Goal: Transaction & Acquisition: Obtain resource

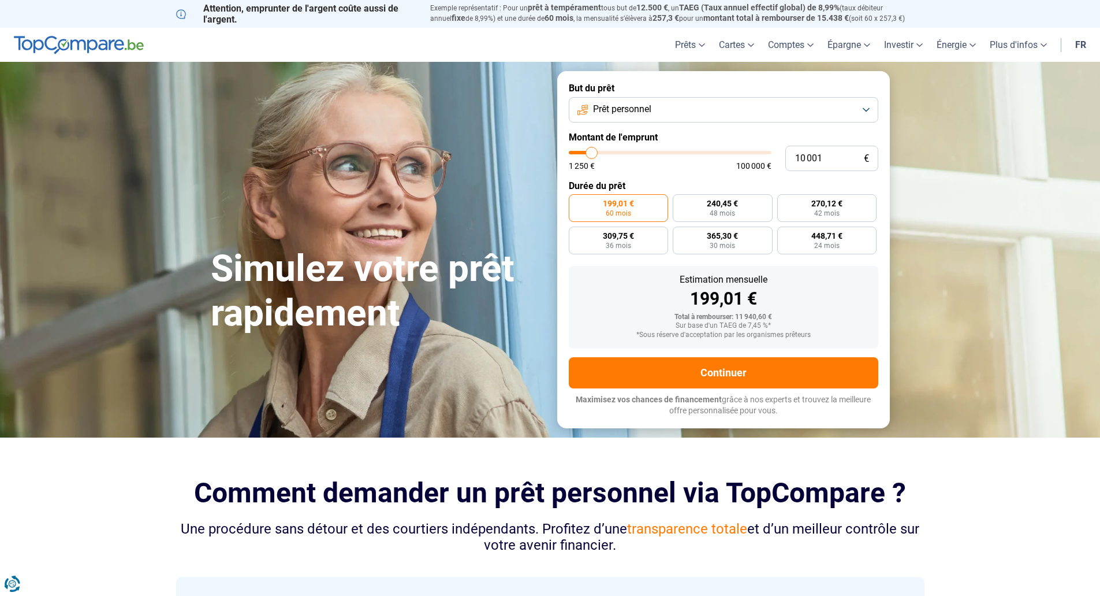
click at [657, 106] on button "Prêt personnel" at bounding box center [724, 109] width 310 height 25
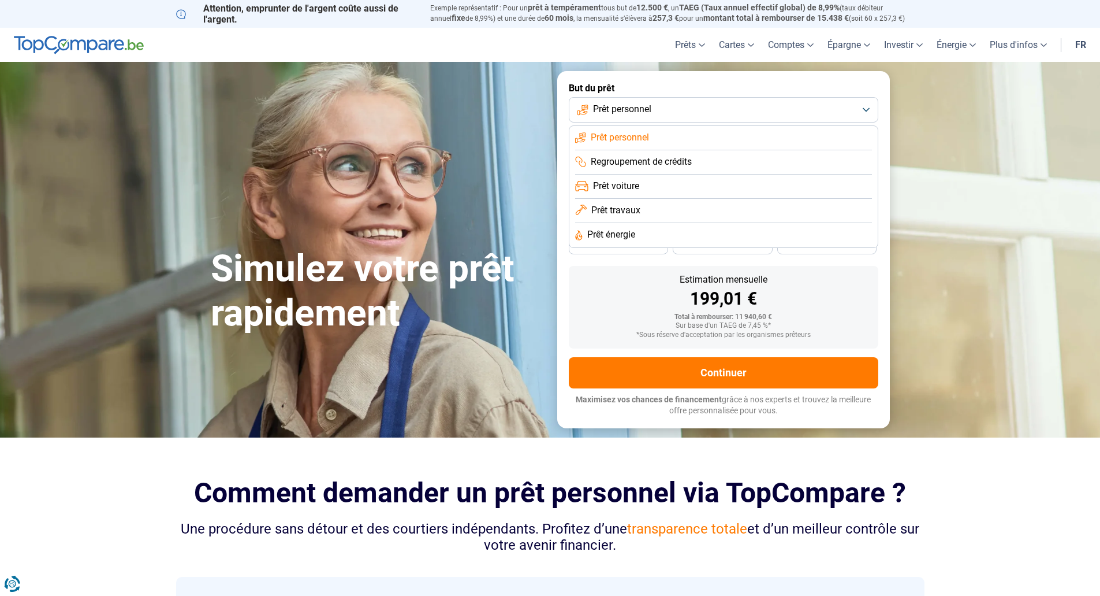
click at [624, 211] on span "Prêt travaux" at bounding box center [615, 210] width 49 height 13
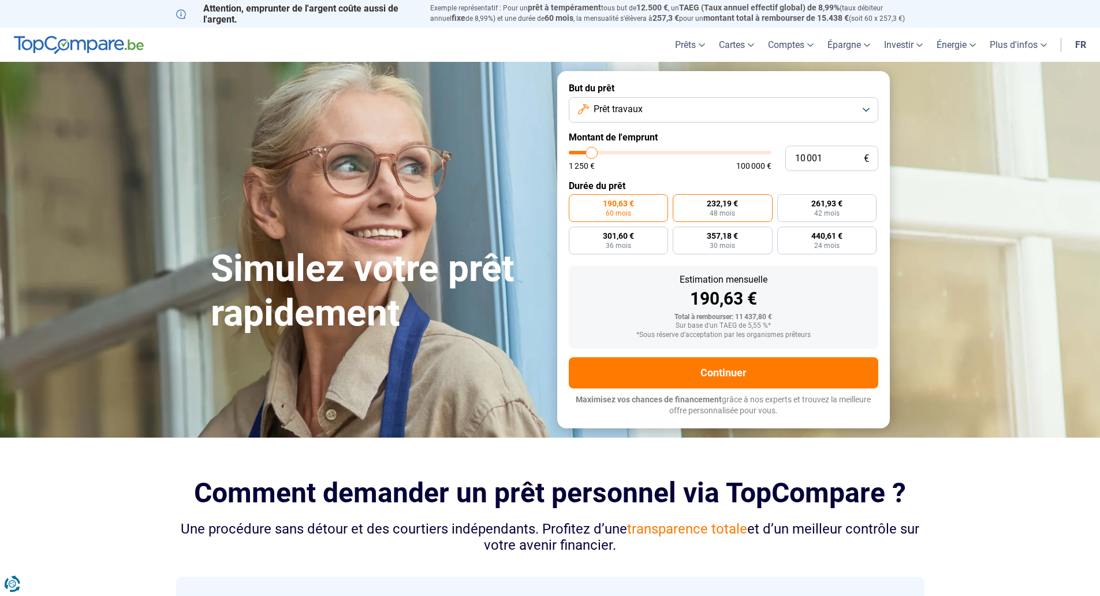
click at [711, 210] on span "48 mois" at bounding box center [722, 213] width 25 height 7
click at [680, 202] on input "232,19 € 48 mois" at bounding box center [677, 198] width 8 height 8
radio input "true"
click at [612, 206] on span "190,63 €" at bounding box center [618, 203] width 31 height 8
click at [576, 202] on input "190,63 € 60 mois" at bounding box center [573, 198] width 8 height 8
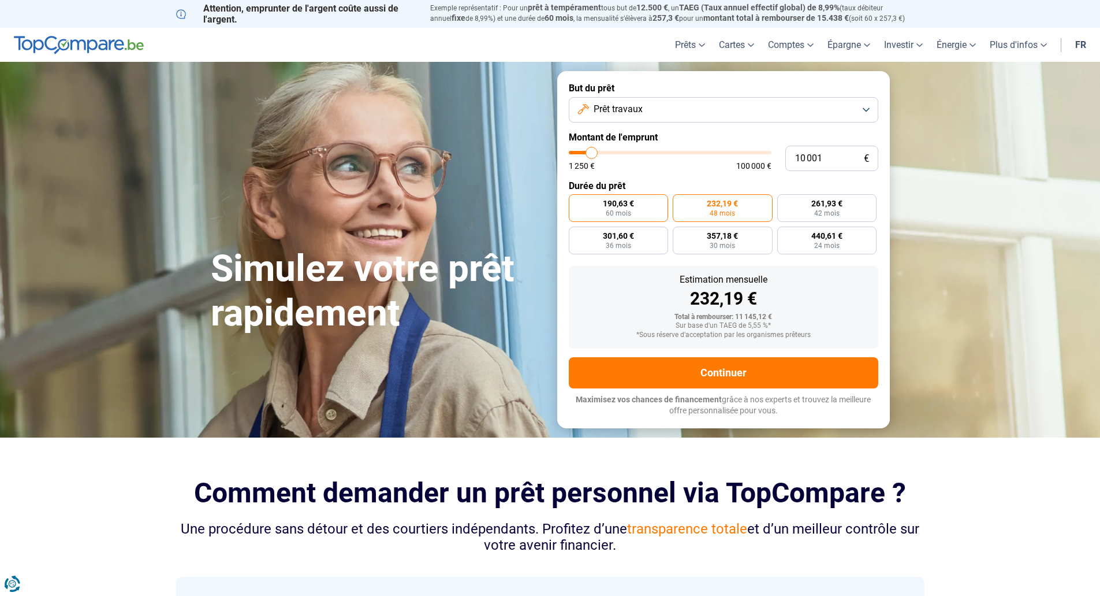
radio input "true"
click at [820, 158] on input "10 001" at bounding box center [832, 158] width 93 height 25
type input "8 750"
type input "8750"
type input "9 750"
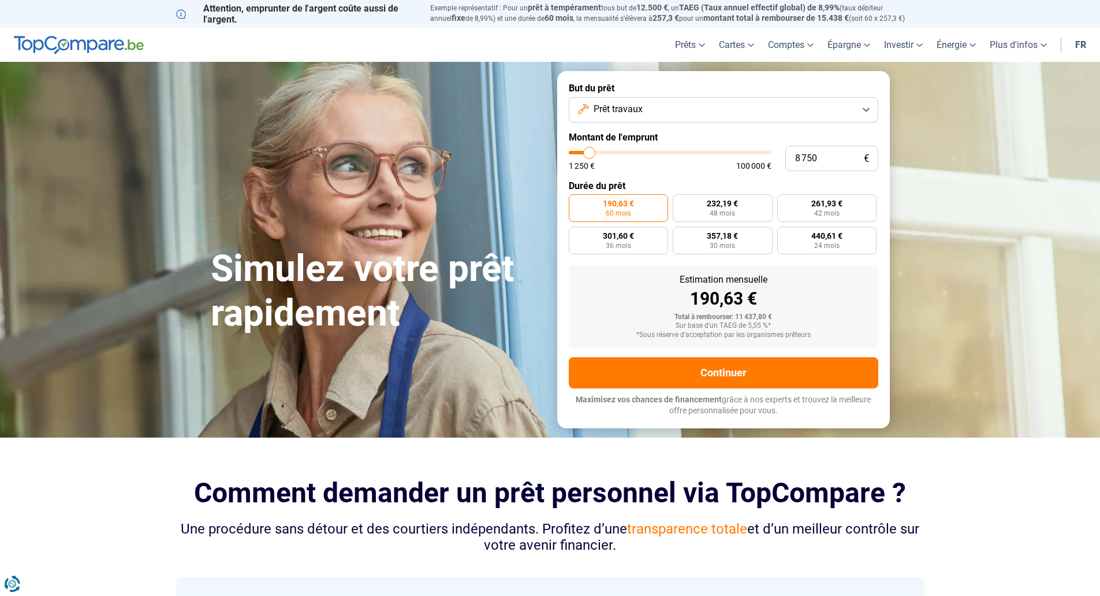
type input "9750"
type input "11 000"
type input "11000"
type input "11 250"
type input "11250"
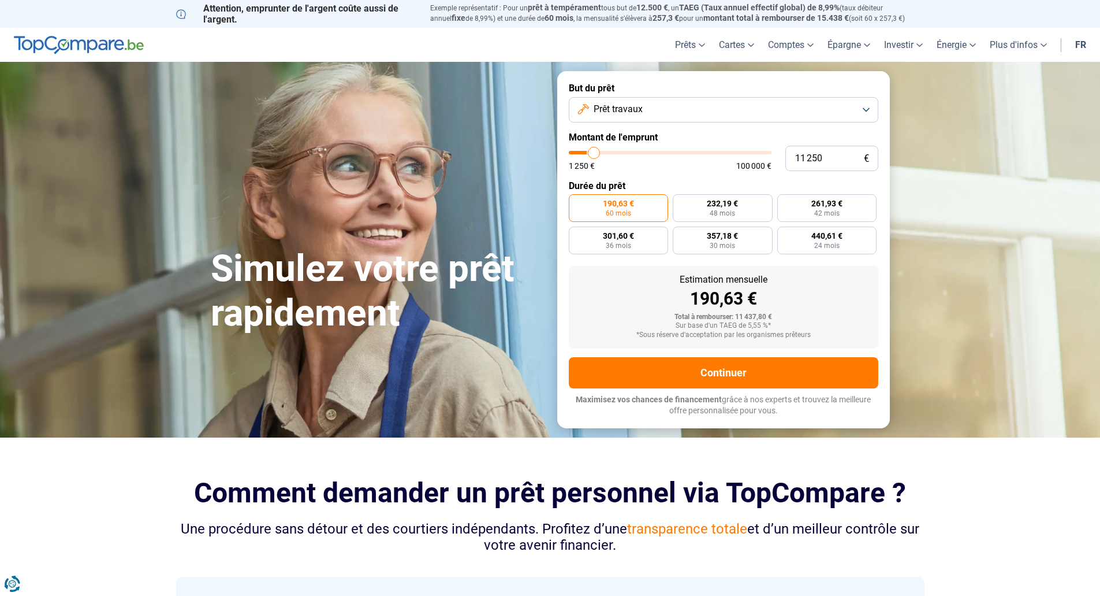
type input "11 750"
type input "11750"
type input "12 500"
type input "12500"
type input "12 750"
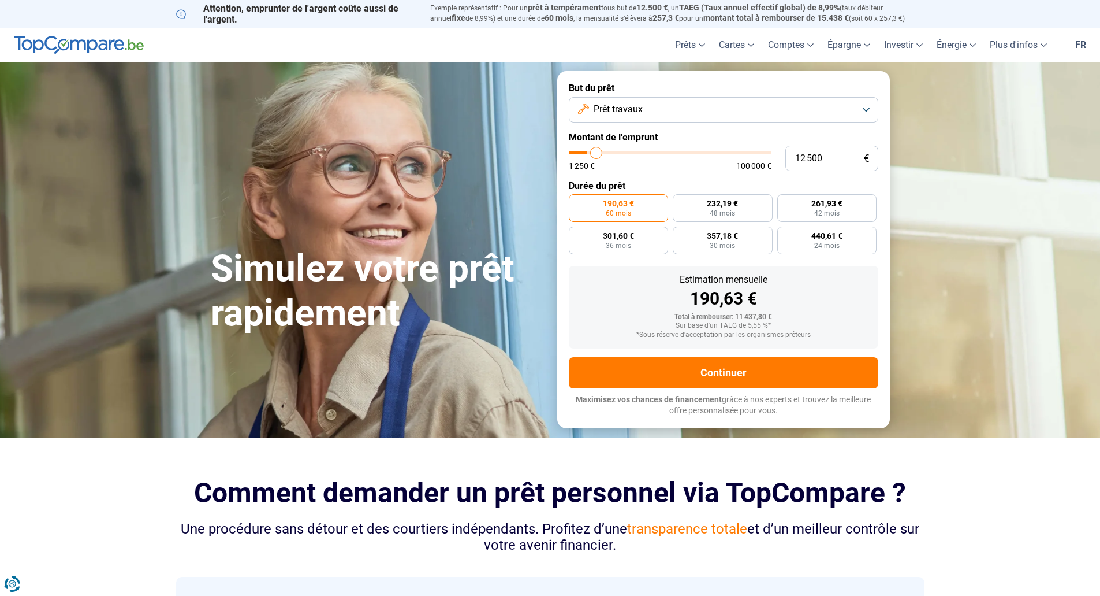
type input "12750"
type input "13 500"
type input "13500"
type input "14 000"
type input "14000"
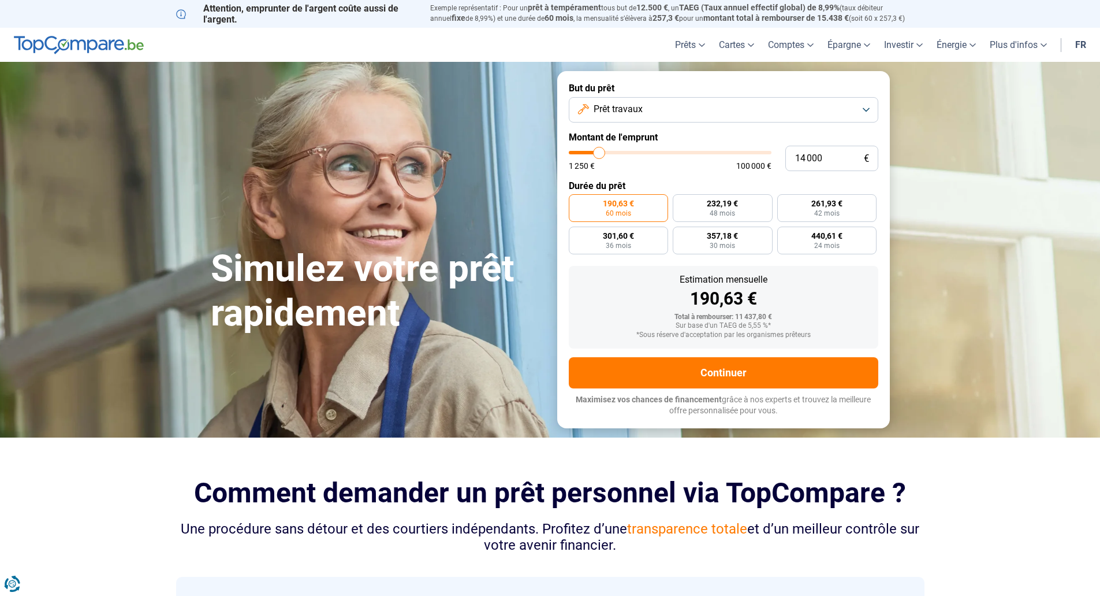
type input "14 250"
type input "14250"
type input "14 750"
type input "14750"
type input "15 000"
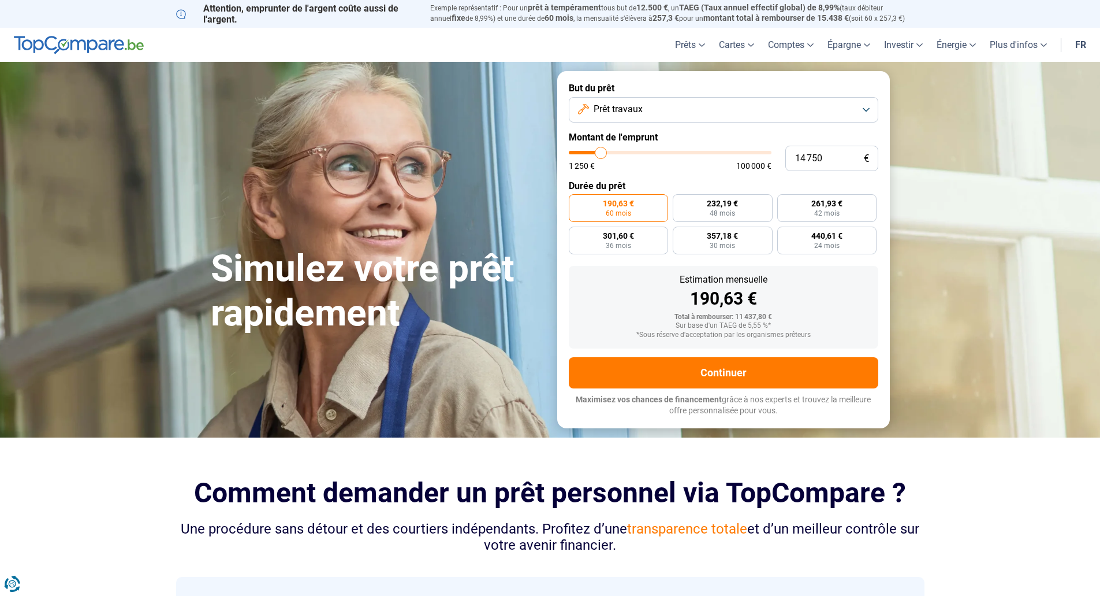
type input "15000"
type input "15 500"
type input "15500"
type input "15 750"
type input "15750"
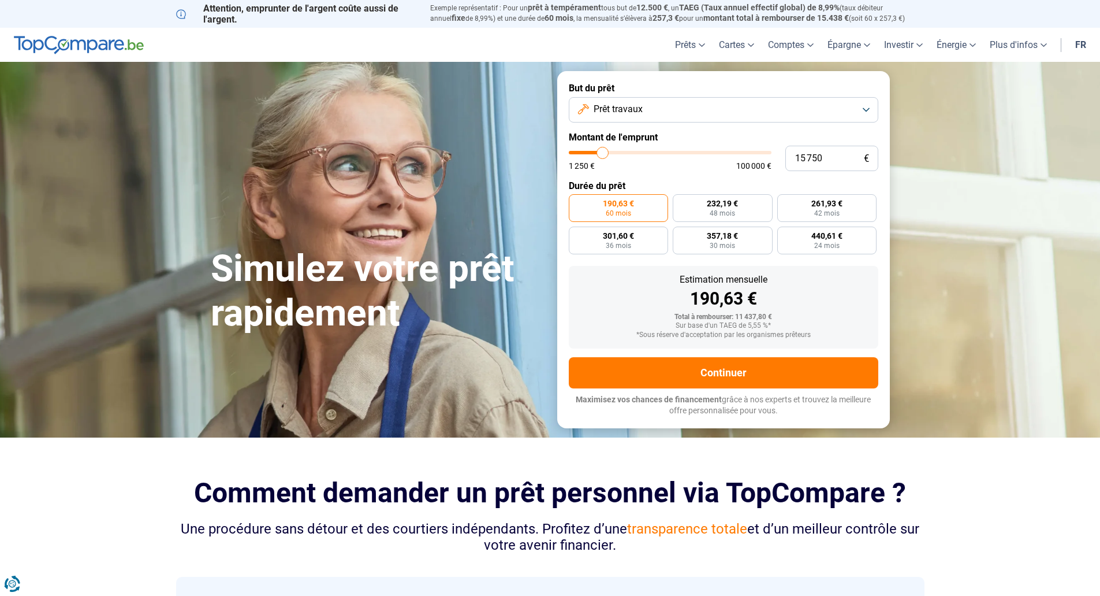
type input "16 000"
type input "16000"
type input "17 000"
type input "17000"
type input "17 500"
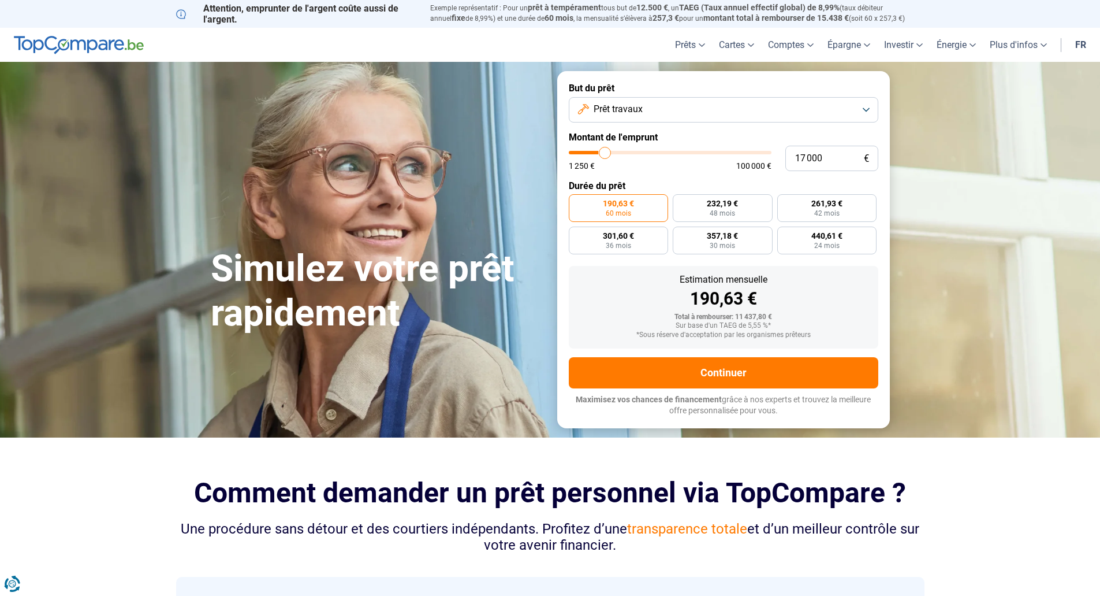
type input "17500"
type input "18 000"
type input "18000"
type input "18 750"
type input "18750"
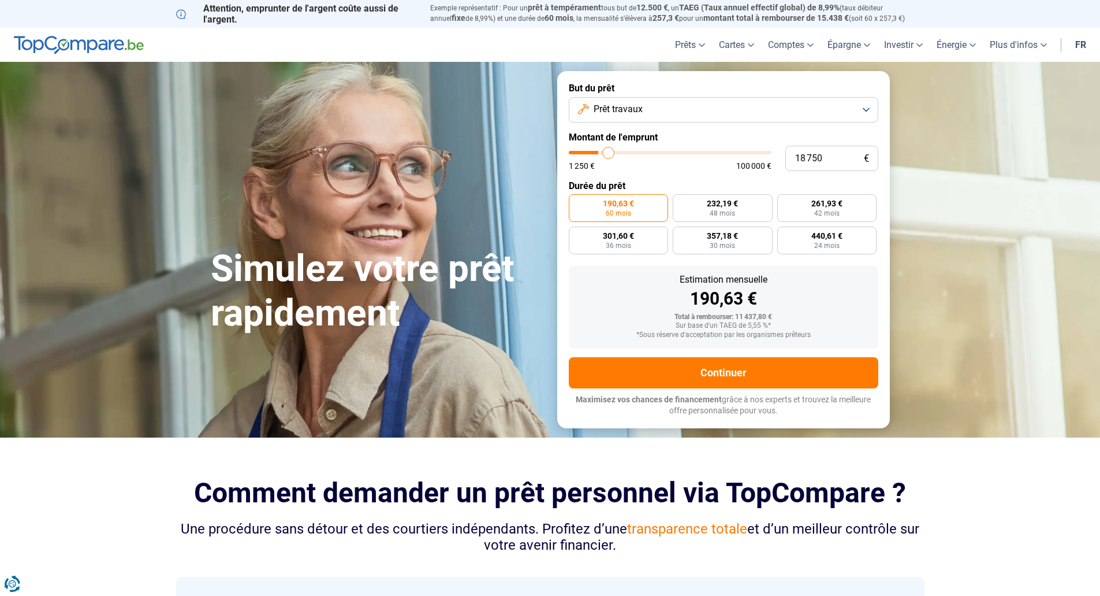
type input "19 000"
type input "19000"
type input "19 250"
type input "19250"
type input "20 500"
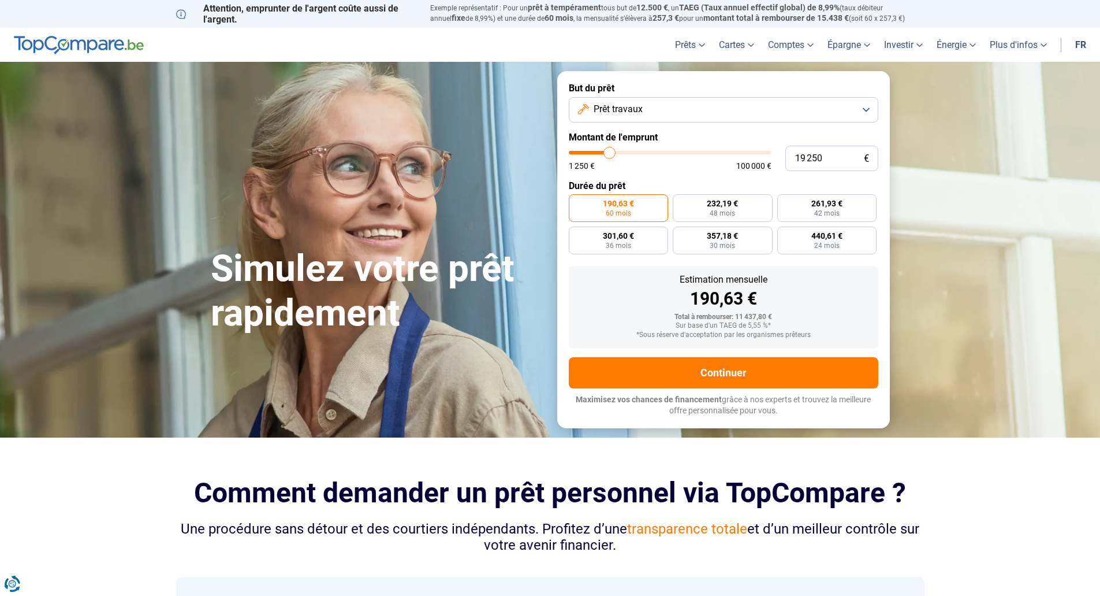
type input "20500"
type input "21 250"
type input "21250"
type input "21 500"
type input "21500"
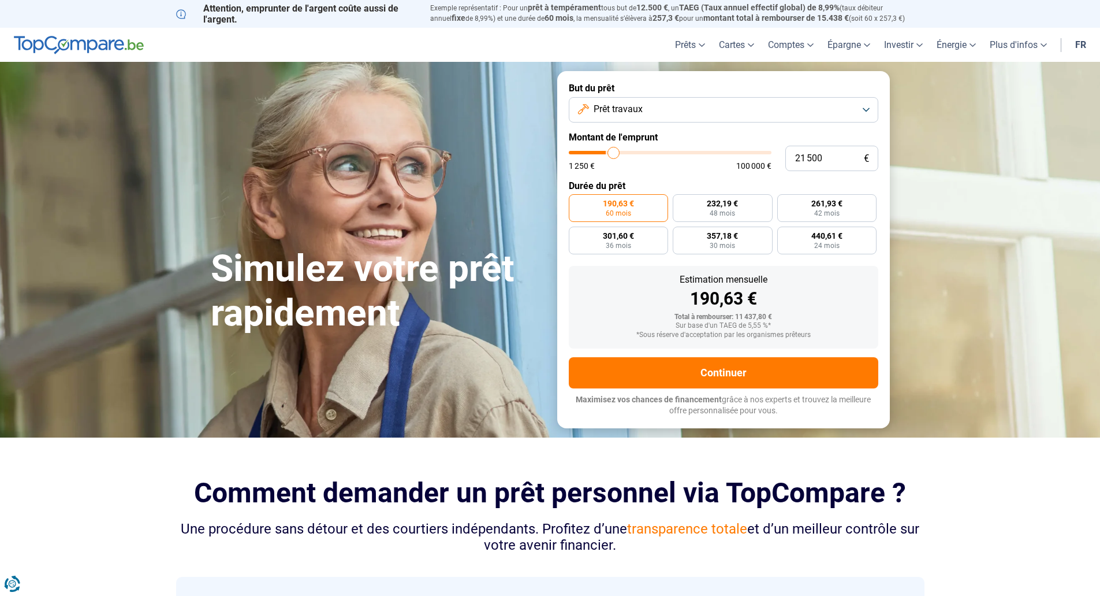
type input "22 000"
type input "22000"
type input "22 250"
type input "22250"
type input "22 750"
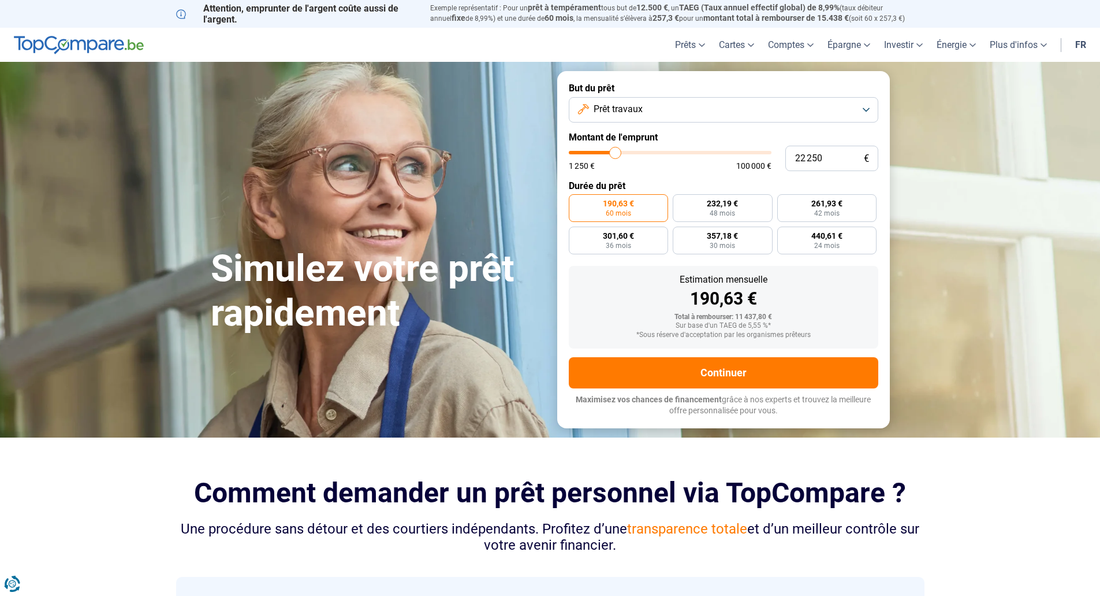
type input "22750"
type input "23 000"
type input "23000"
type input "23 250"
type input "23250"
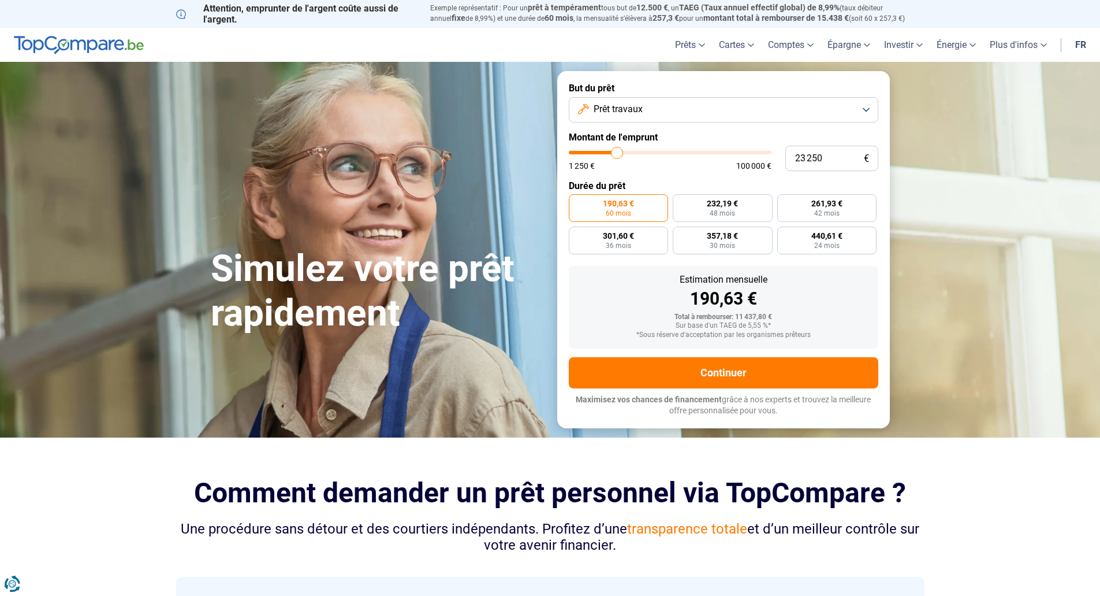
type input "23 500"
type input "23500"
type input "23 750"
type input "23750"
type input "24 250"
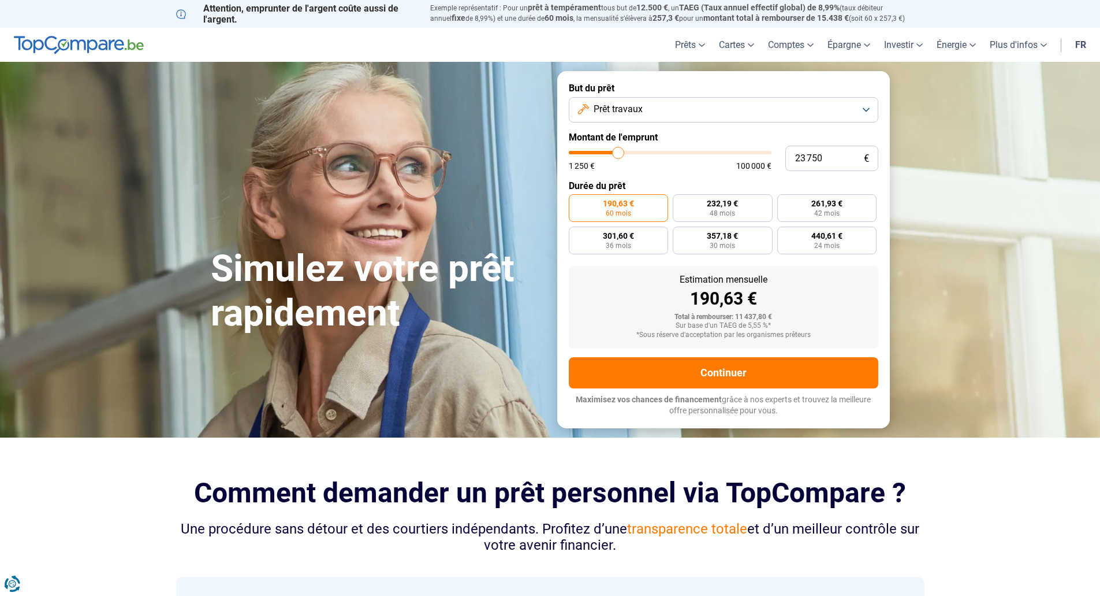
type input "24250"
type input "24 500"
type input "24500"
type input "24 750"
type input "24750"
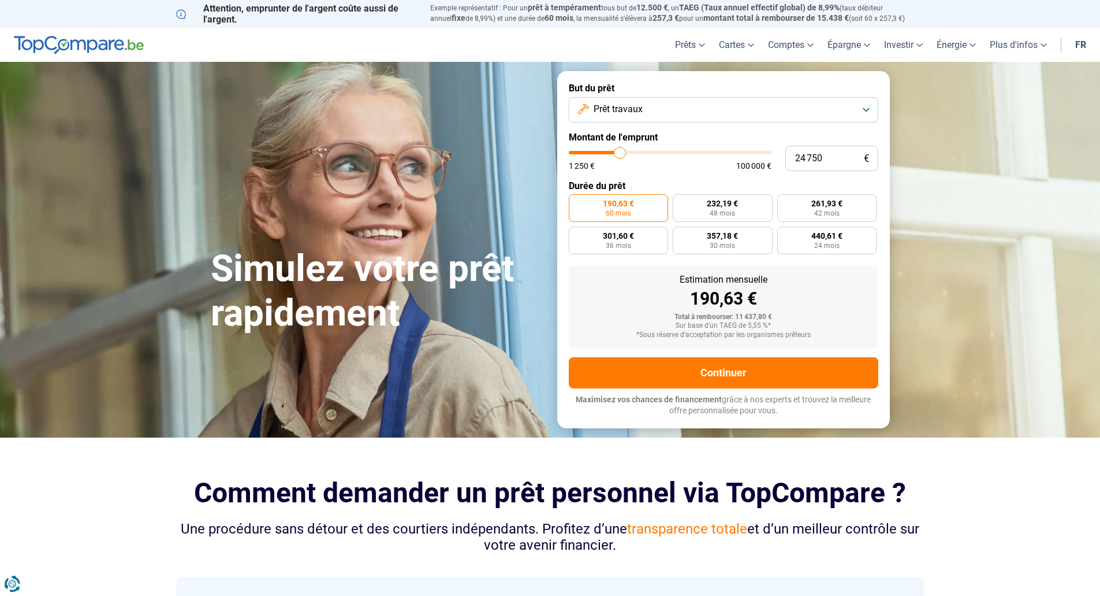
type input "26 000"
type input "26000"
type input "26 250"
type input "26250"
type input "26 500"
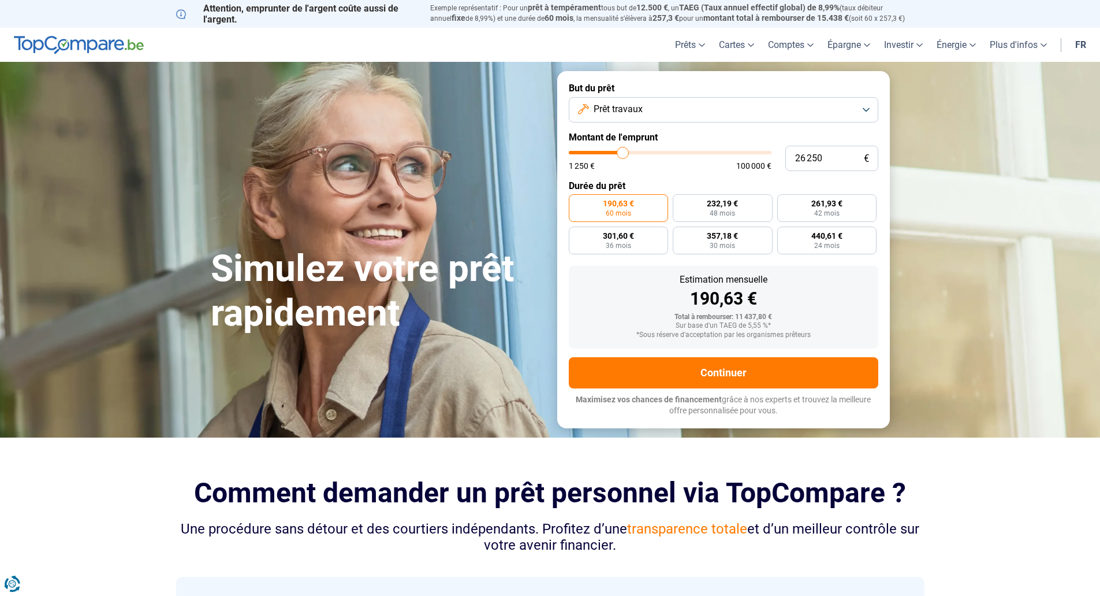
type input "26500"
type input "26 750"
type input "26750"
type input "27 250"
type input "27250"
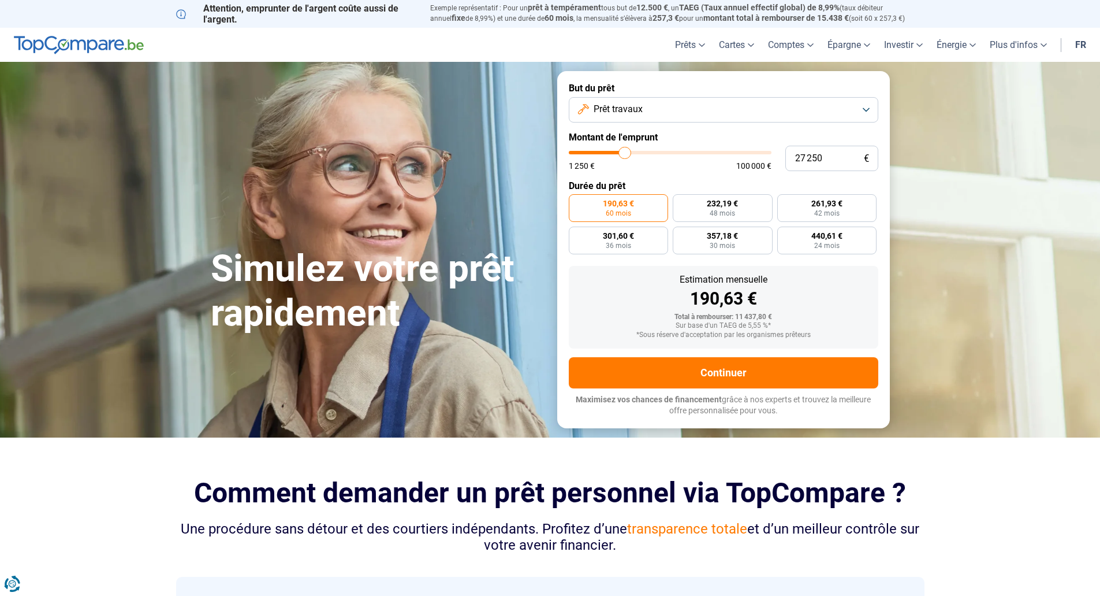
type input "28 000"
type input "28000"
type input "28 250"
type input "28250"
type input "29 000"
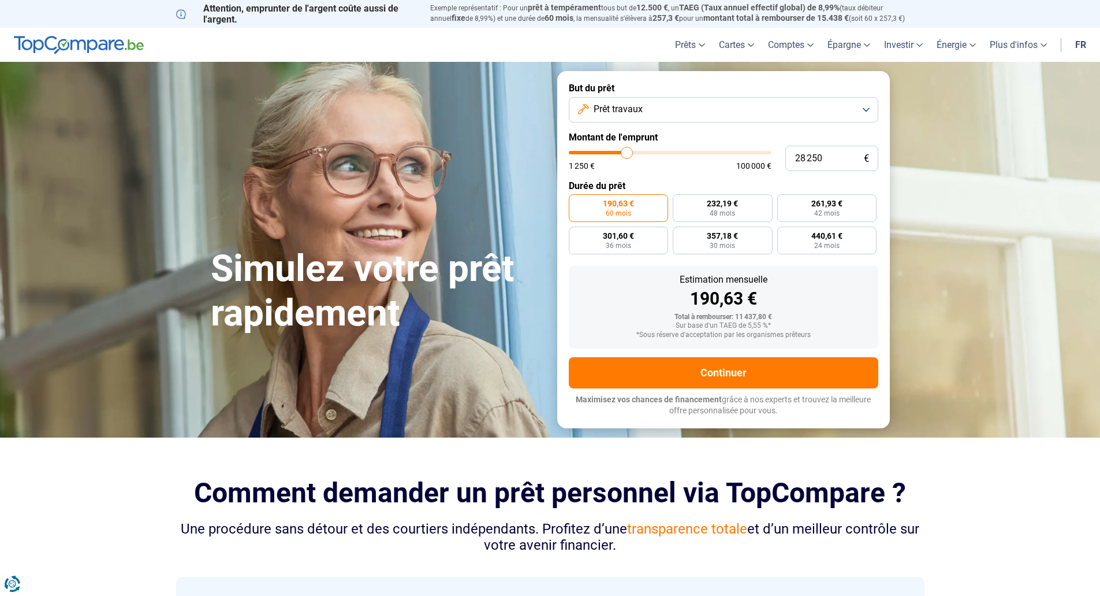
type input "29000"
type input "29 250"
type input "29250"
type input "29 000"
type input "29000"
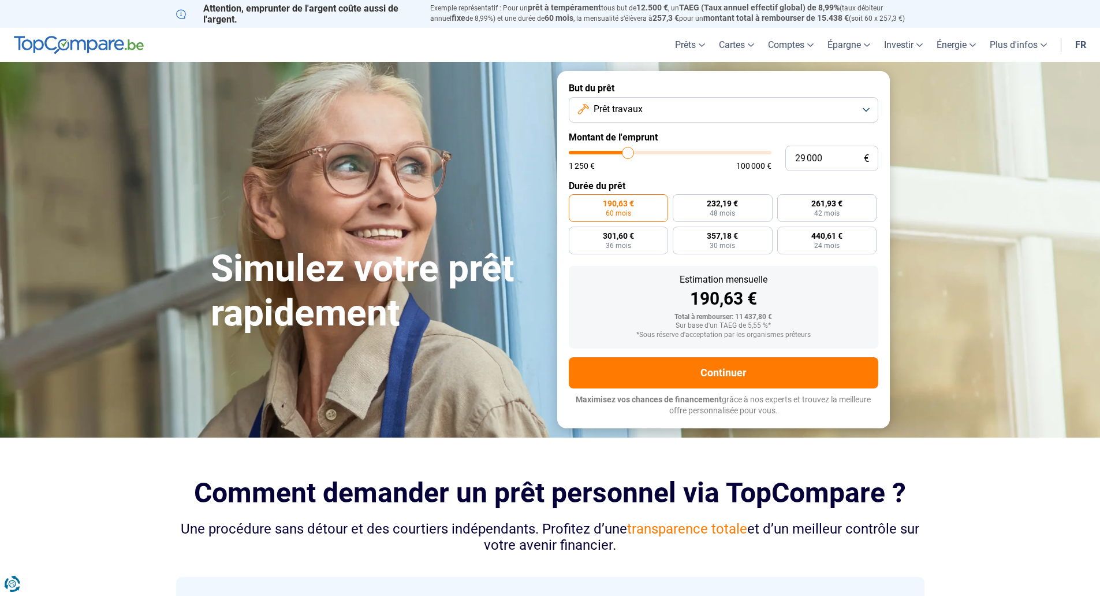
type input "28 250"
type input "28250"
type input "27 750"
type input "27750"
type input "27 500"
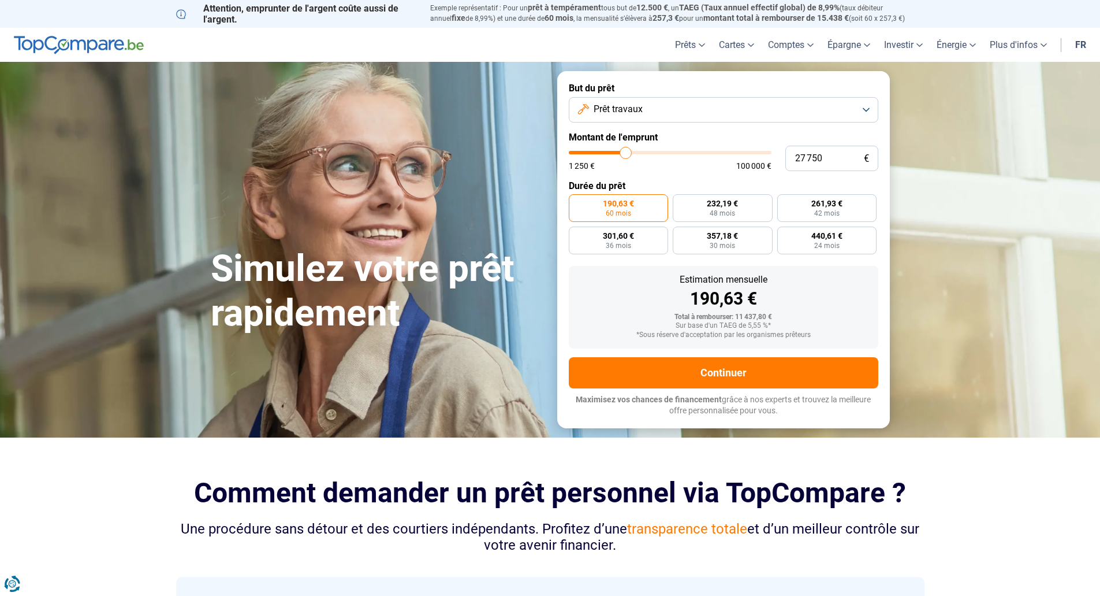
type input "27500"
type input "28 750"
type input "28750"
type input "29 750"
type input "29750"
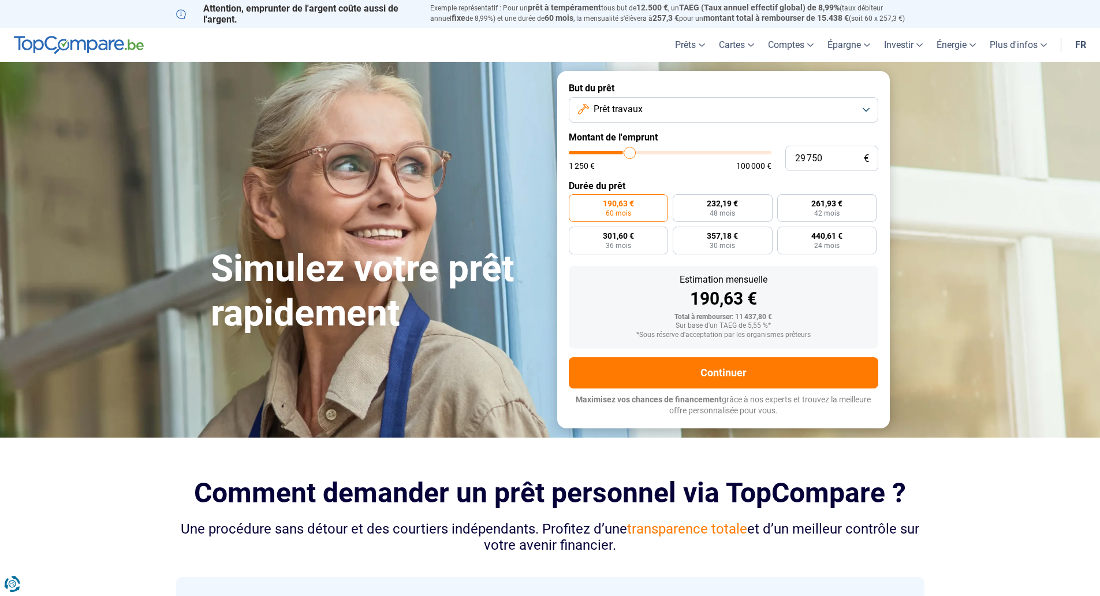
type input "30 500"
type input "30500"
type input "31 000"
type input "31000"
type input "31 250"
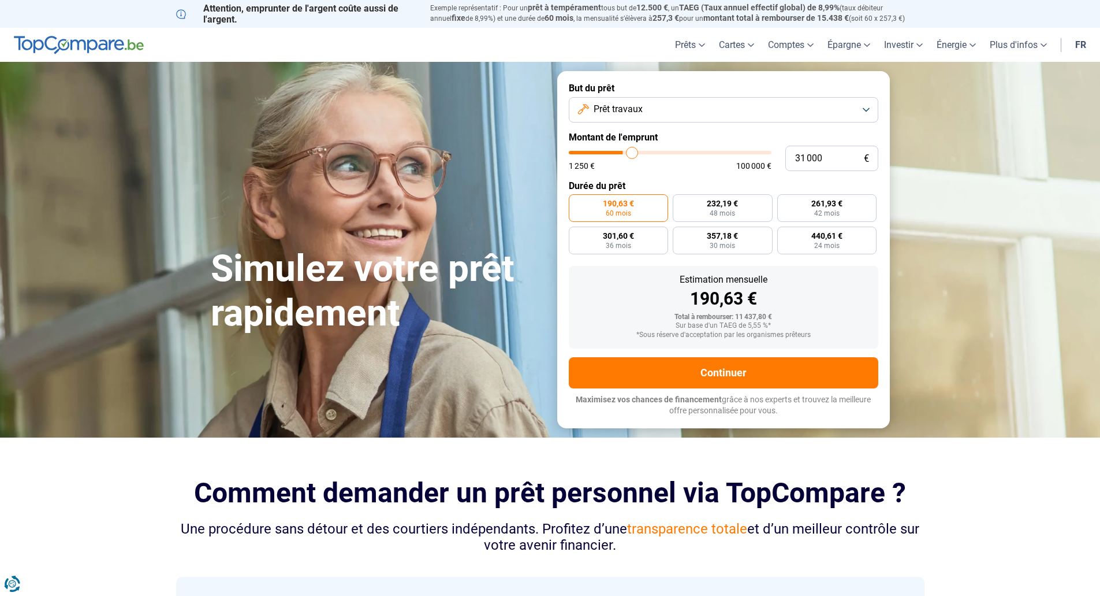
type input "31250"
type input "31 750"
type input "31750"
type input "31 000"
type input "31000"
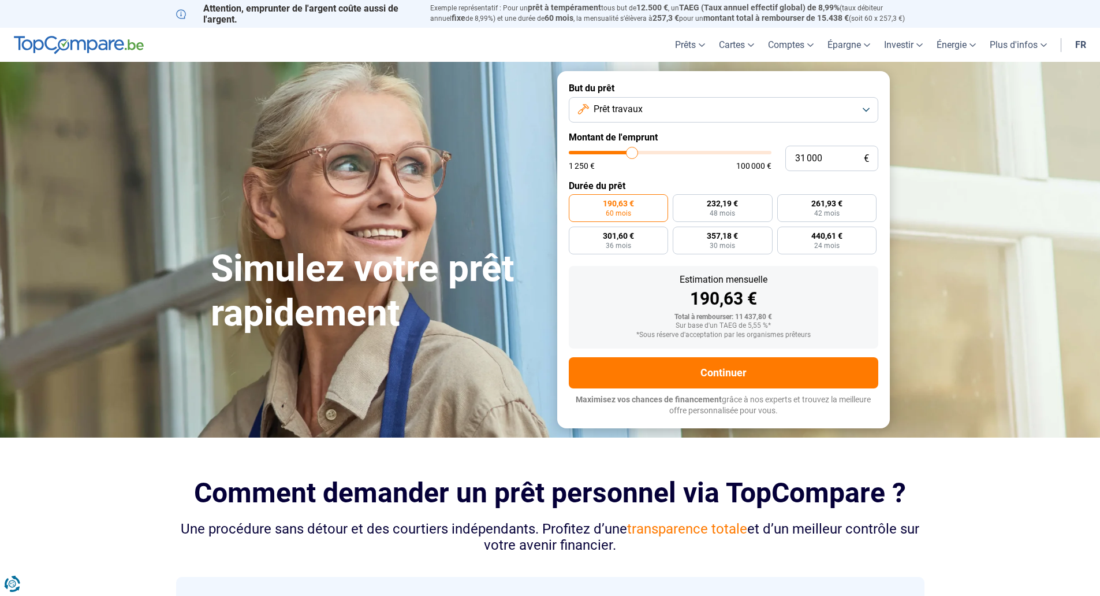
type input "30 750"
type input "30750"
type input "30 500"
type input "30500"
type input "30 250"
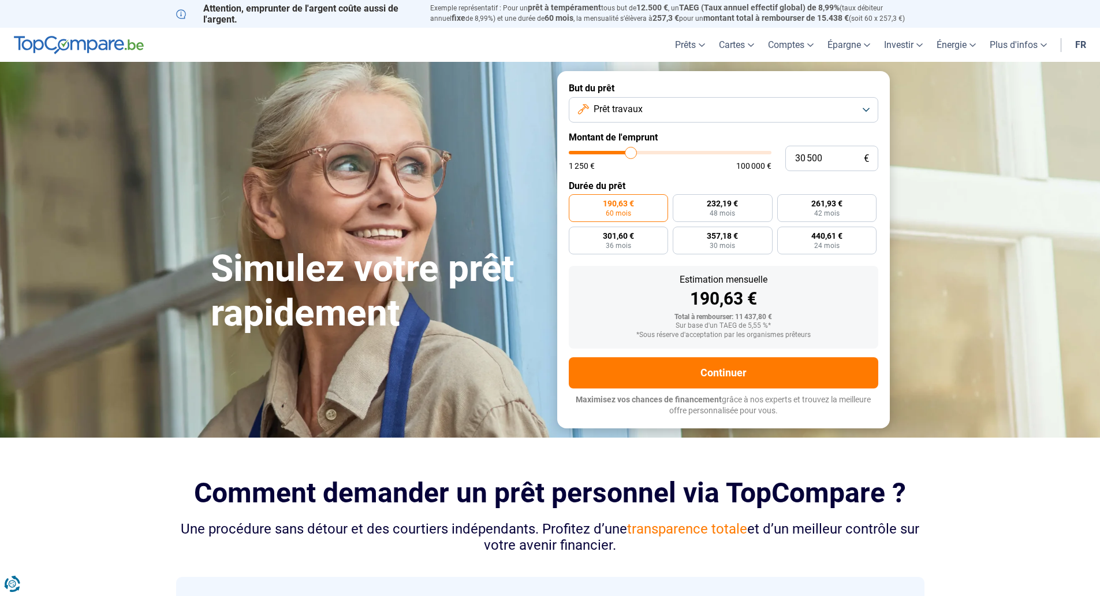
type input "30250"
type input "29 750"
type input "29750"
type input "29 500"
type input "29500"
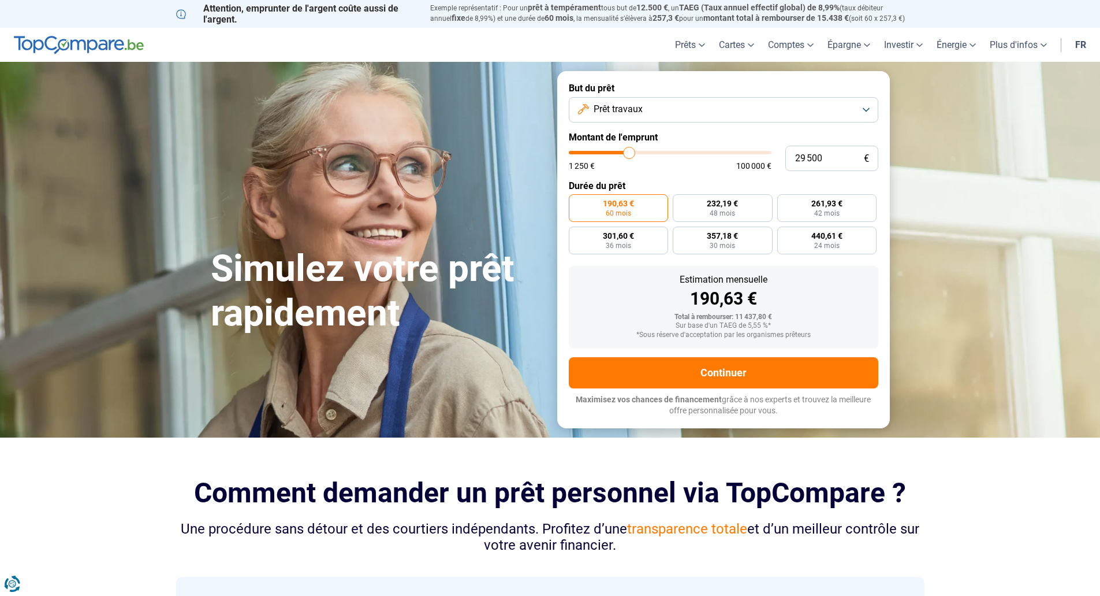
type input "29 750"
type input "29750"
type input "30 250"
type input "30250"
type input "30 500"
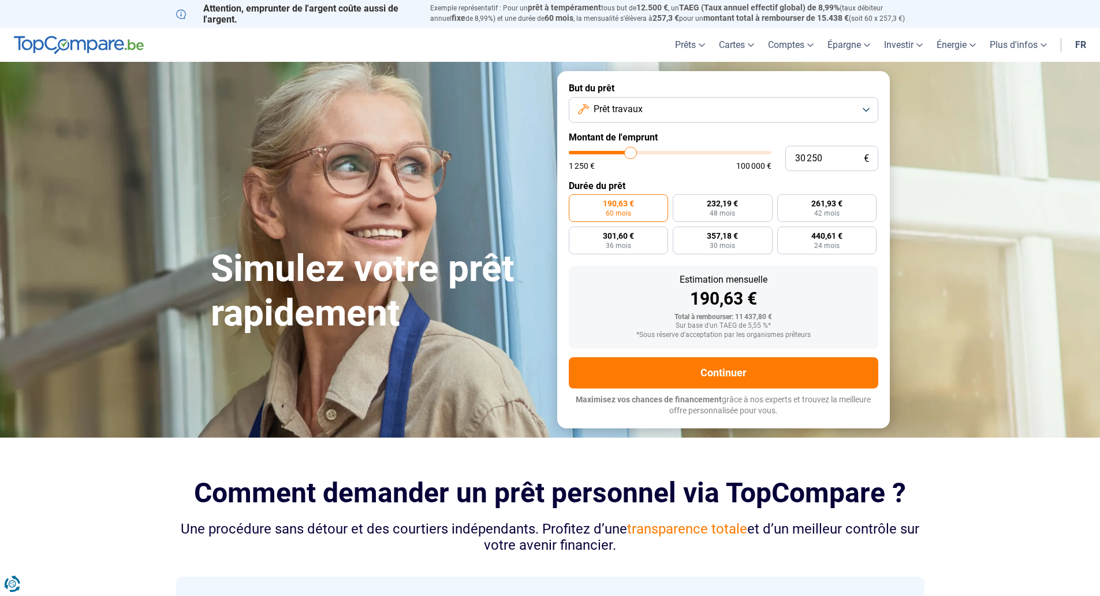
type input "30500"
type input "29 750"
type input "29750"
type input "29 500"
type input "29500"
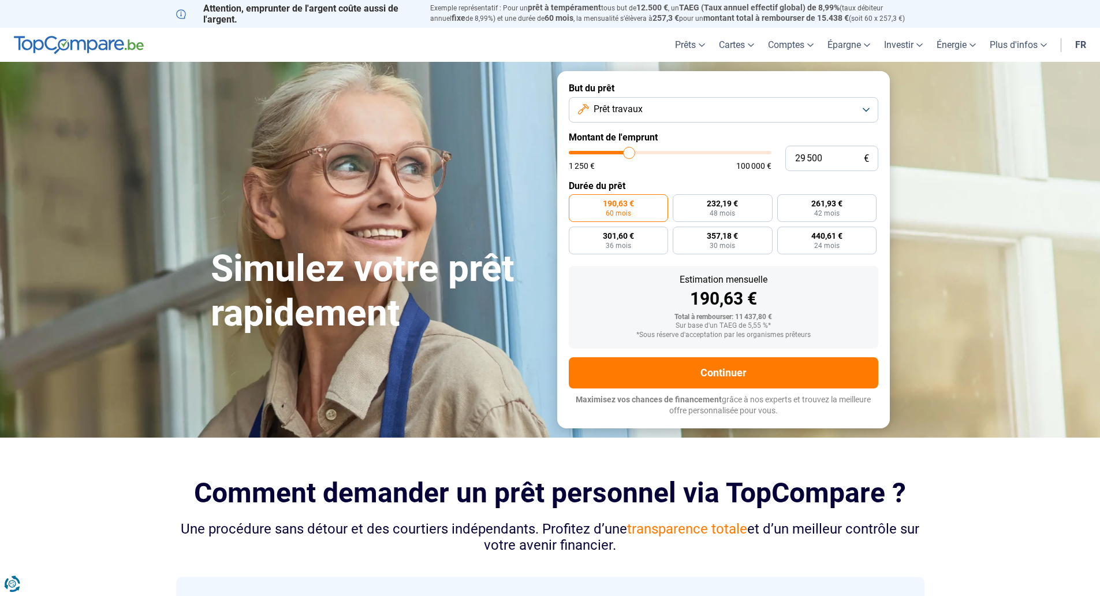
type input "29 000"
type input "29000"
type input "28 750"
type input "28750"
type input "29 250"
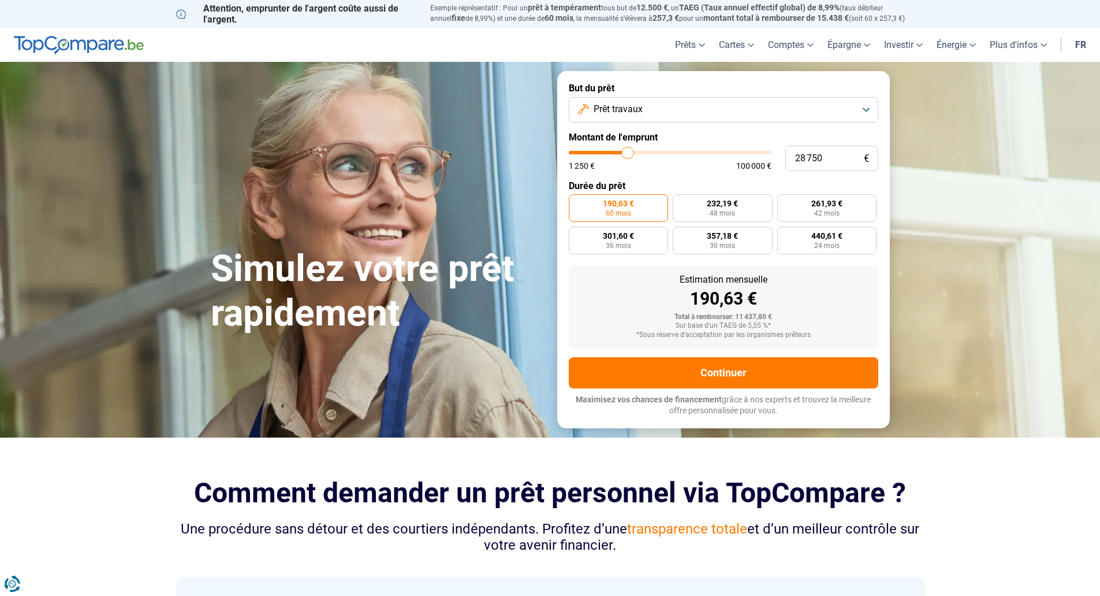
type input "29250"
type input "29 500"
type input "29500"
type input "29 750"
type input "29750"
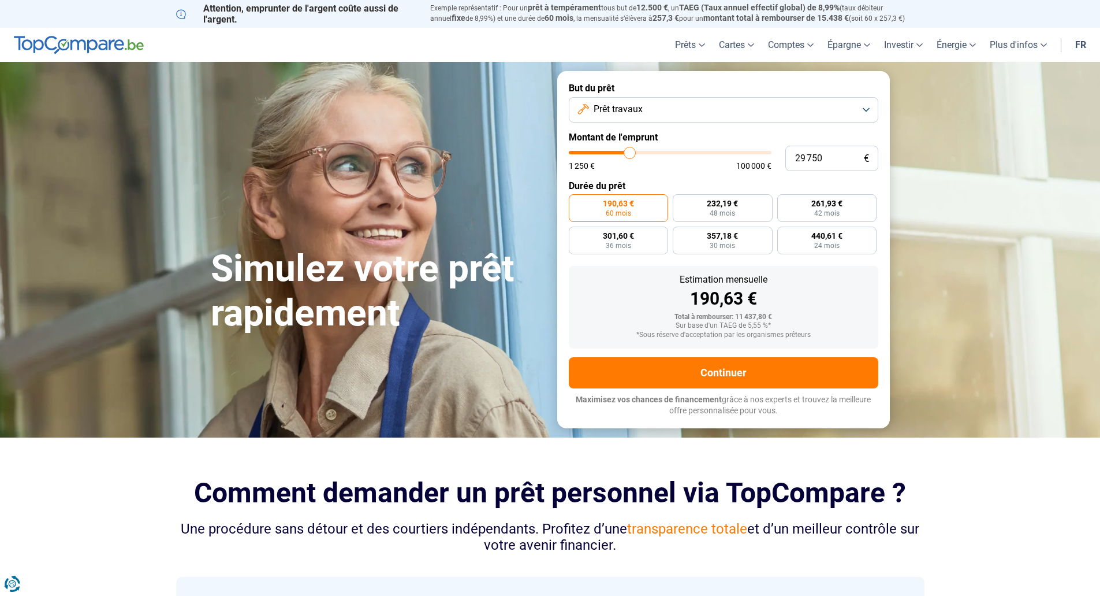
type input "30 250"
type input "30250"
type input "30 750"
type input "30750"
type input "31 000"
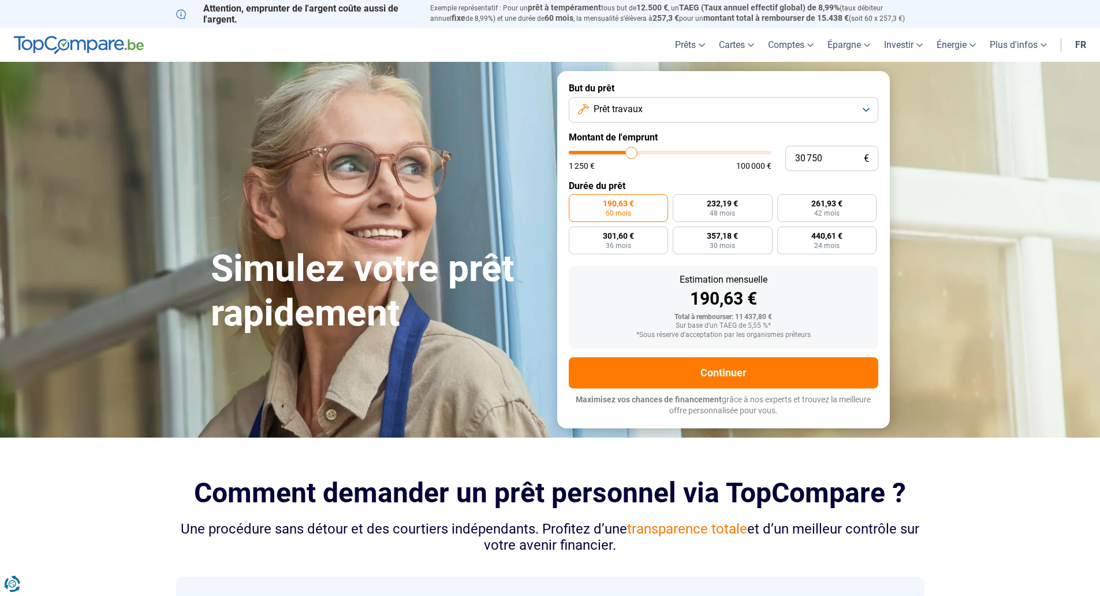
type input "31000"
type input "31 750"
type input "31750"
type input "32 000"
type input "32000"
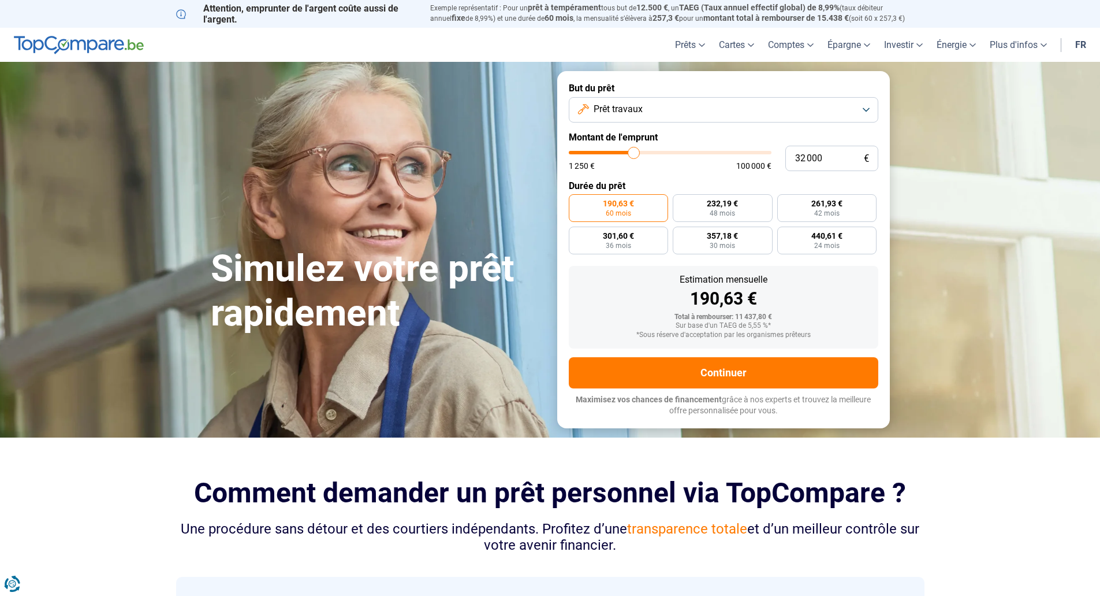
type input "30 750"
type input "30750"
type input "30 500"
type input "30500"
type input "30 250"
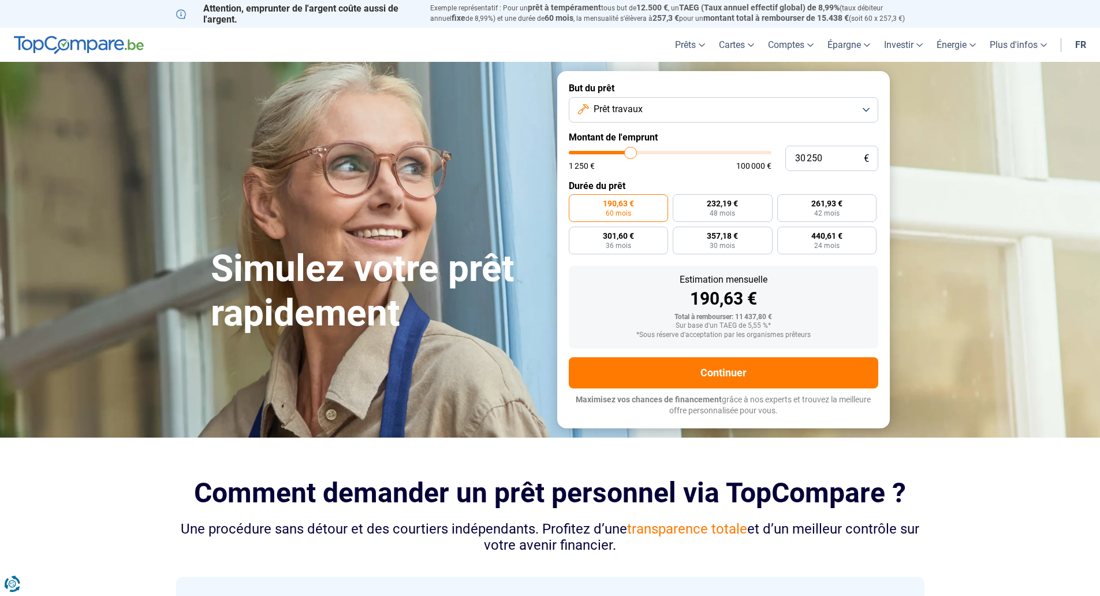
drag, startPoint x: 589, startPoint y: 154, endPoint x: 631, endPoint y: 151, distance: 41.7
type input "30250"
click at [631, 151] on input "range" at bounding box center [670, 152] width 203 height 3
radio input "false"
type input "29 000"
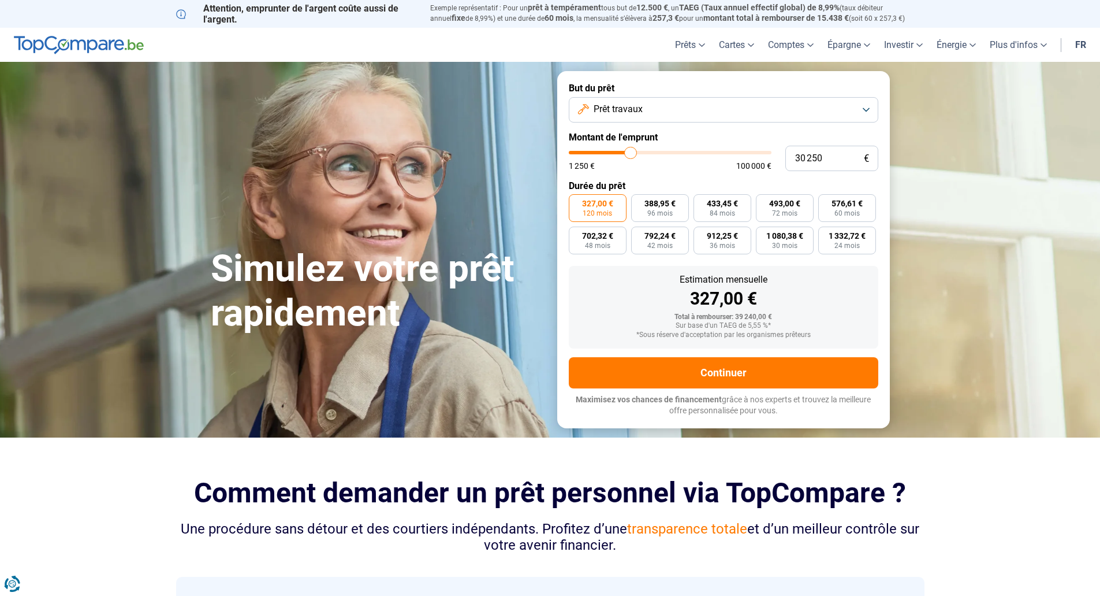
type input "29000"
type input "28 750"
type input "28750"
type input "28 250"
type input "28250"
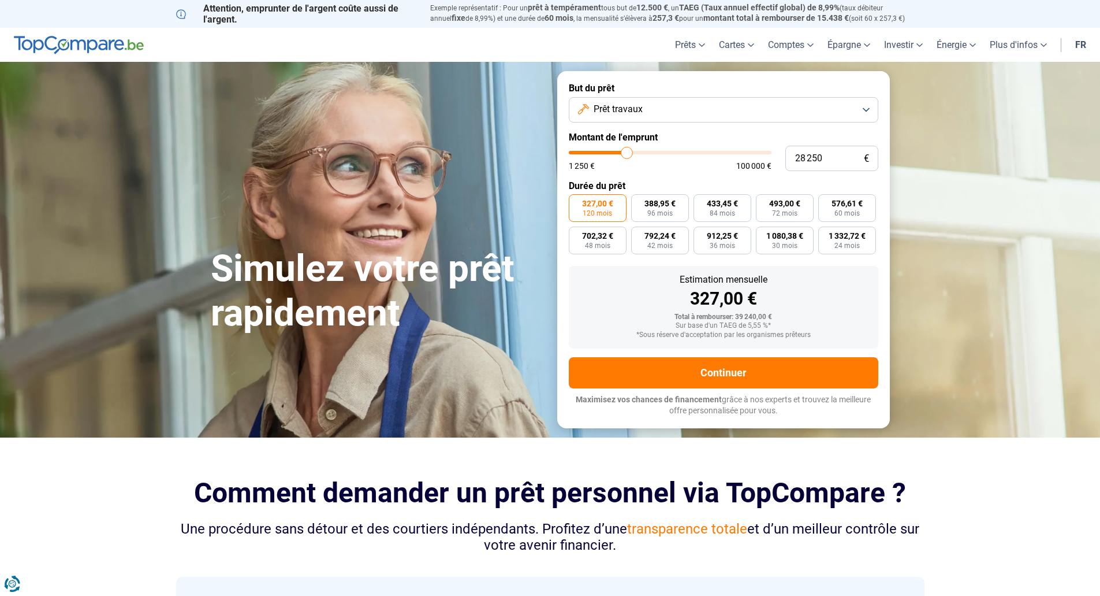
type input "28 000"
type input "28000"
click at [627, 152] on input "range" at bounding box center [670, 152] width 203 height 3
click at [832, 206] on span "533,72 €" at bounding box center [847, 203] width 31 height 8
click at [826, 202] on input "533,72 € 60 mois" at bounding box center [822, 198] width 8 height 8
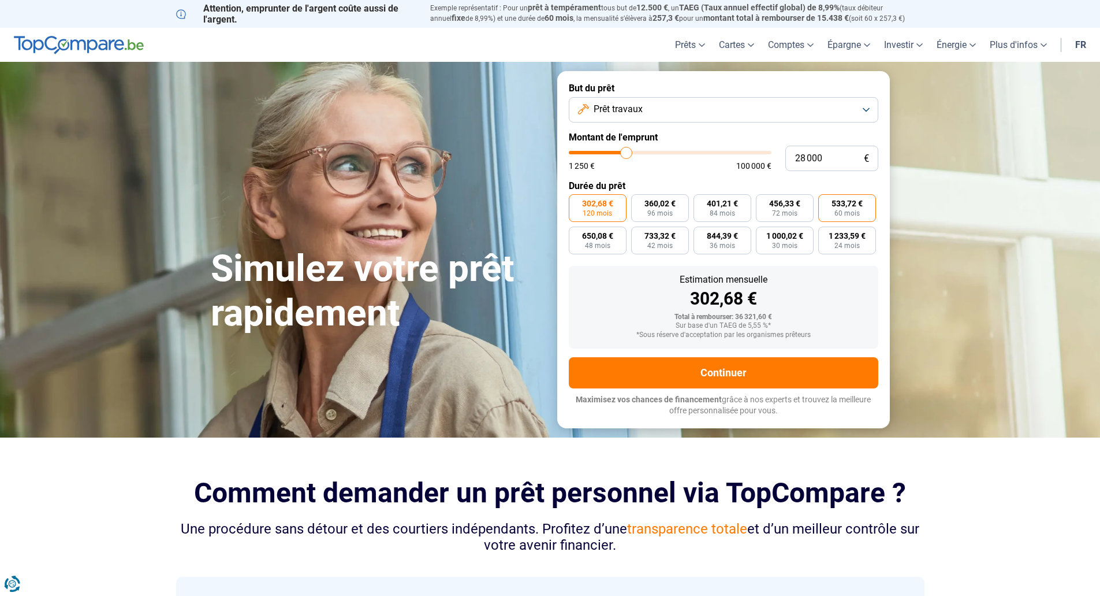
radio input "true"
click at [775, 233] on span "1 000,02 €" at bounding box center [785, 236] width 37 height 8
click at [764, 233] on input "1 000,02 € 30 mois" at bounding box center [760, 230] width 8 height 8
radio input "true"
click at [732, 245] on span "36 mois" at bounding box center [722, 245] width 25 height 7
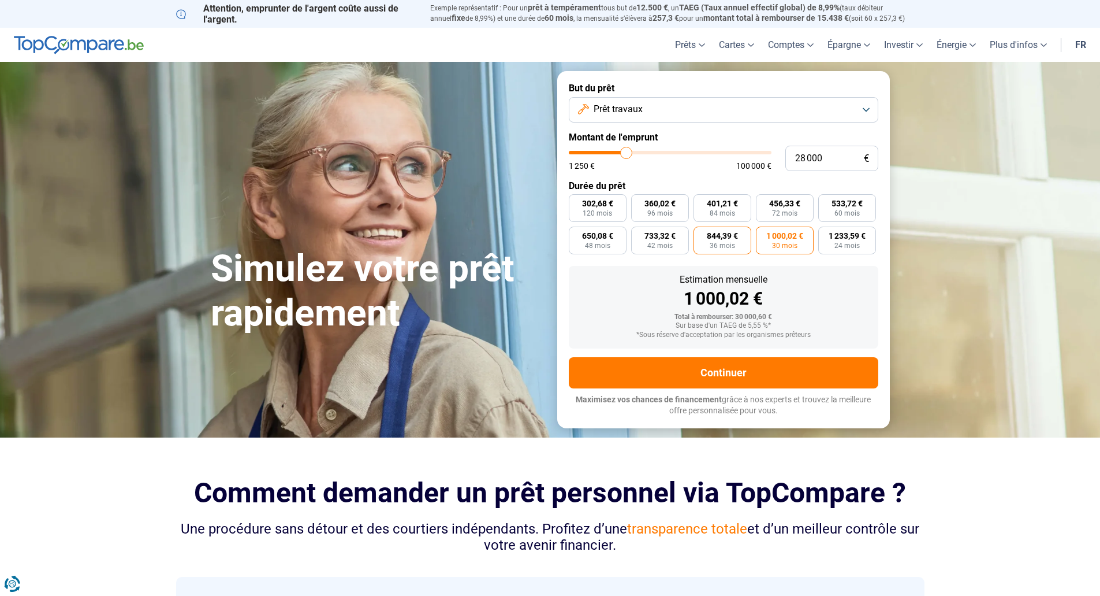
click at [701, 234] on input "844,39 € 36 mois" at bounding box center [698, 230] width 8 height 8
radio input "true"
click at [768, 237] on span "1 000,02 €" at bounding box center [785, 236] width 37 height 8
click at [764, 234] on input "1 000,02 € 30 mois" at bounding box center [760, 230] width 8 height 8
radio input "true"
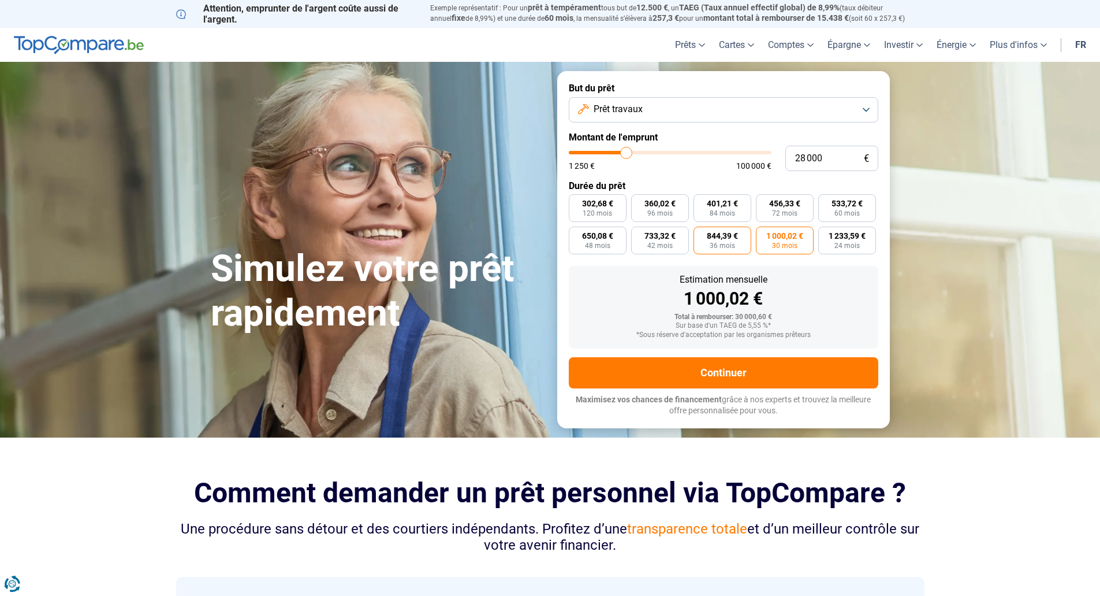
click at [715, 245] on span "36 mois" at bounding box center [722, 245] width 25 height 7
click at [701, 234] on input "844,39 € 36 mois" at bounding box center [698, 230] width 8 height 8
radio input "true"
click at [827, 240] on label "1 233,59 € 24 mois" at bounding box center [847, 240] width 58 height 28
click at [826, 234] on input "1 233,59 € 24 mois" at bounding box center [822, 230] width 8 height 8
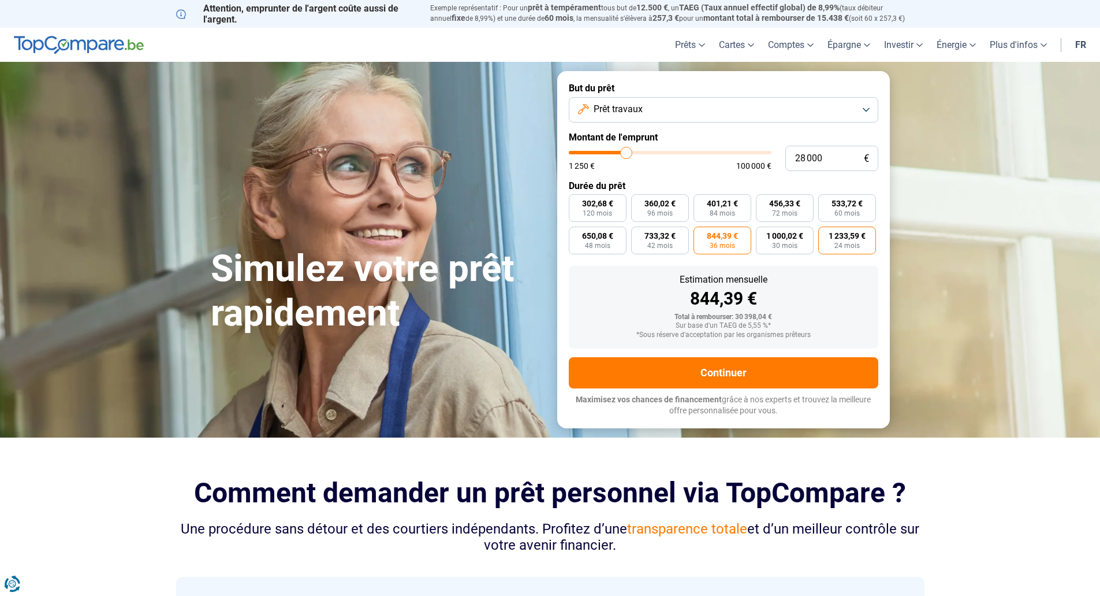
radio input "true"
click at [792, 241] on label "1 000,02 € 30 mois" at bounding box center [785, 240] width 58 height 28
click at [764, 234] on input "1 000,02 € 30 mois" at bounding box center [760, 230] width 8 height 8
radio input "true"
click at [838, 204] on span "533,72 €" at bounding box center [847, 203] width 31 height 8
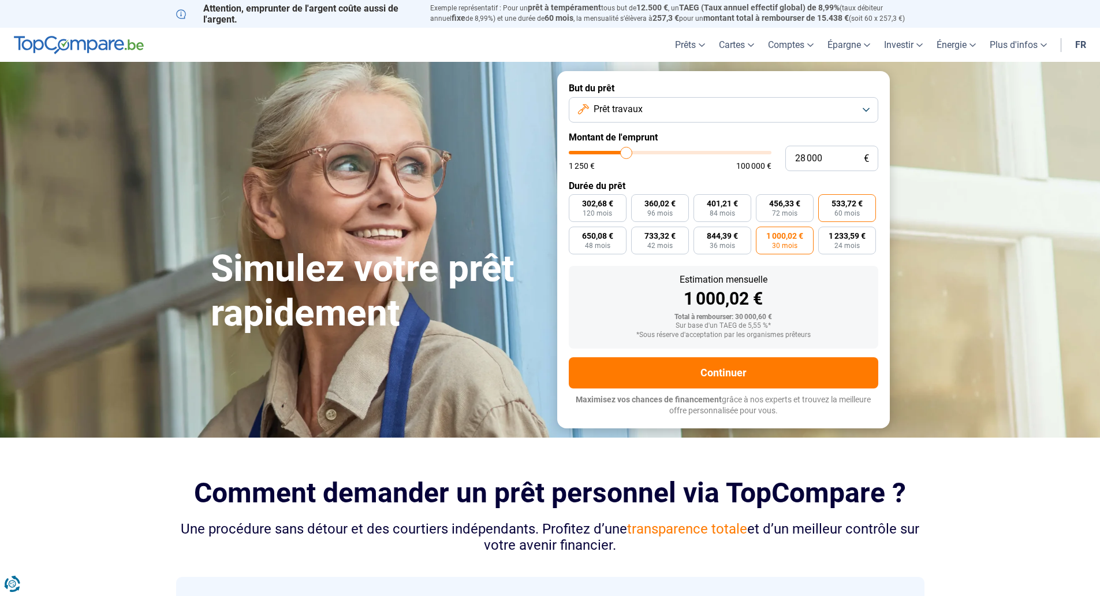
click at [826, 202] on input "533,72 € 60 mois" at bounding box center [822, 198] width 8 height 8
radio input "true"
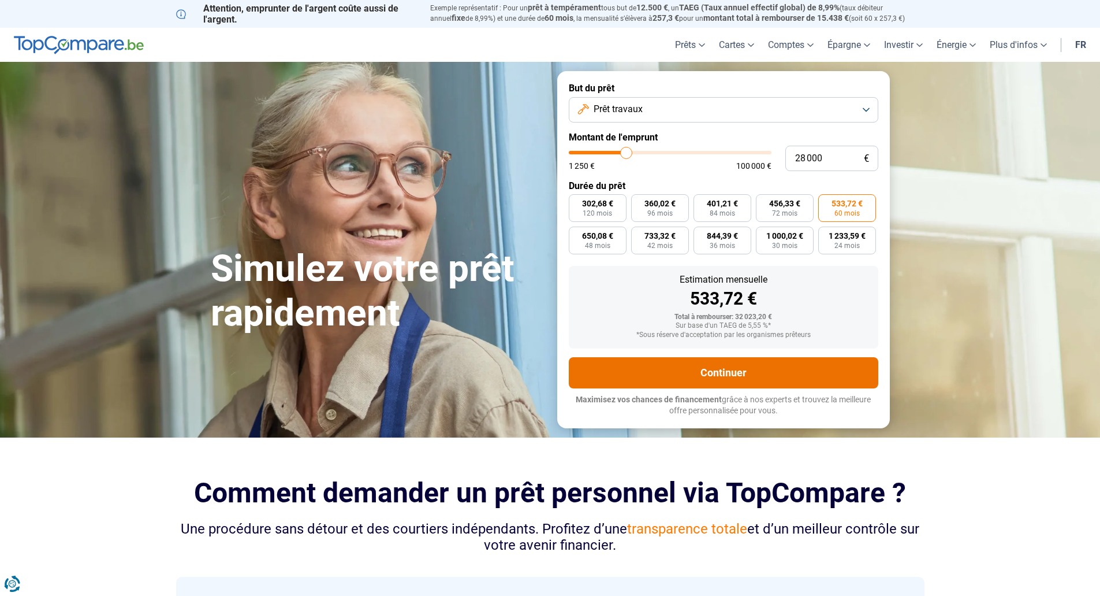
click at [668, 368] on button "Continuer" at bounding box center [724, 372] width 310 height 31
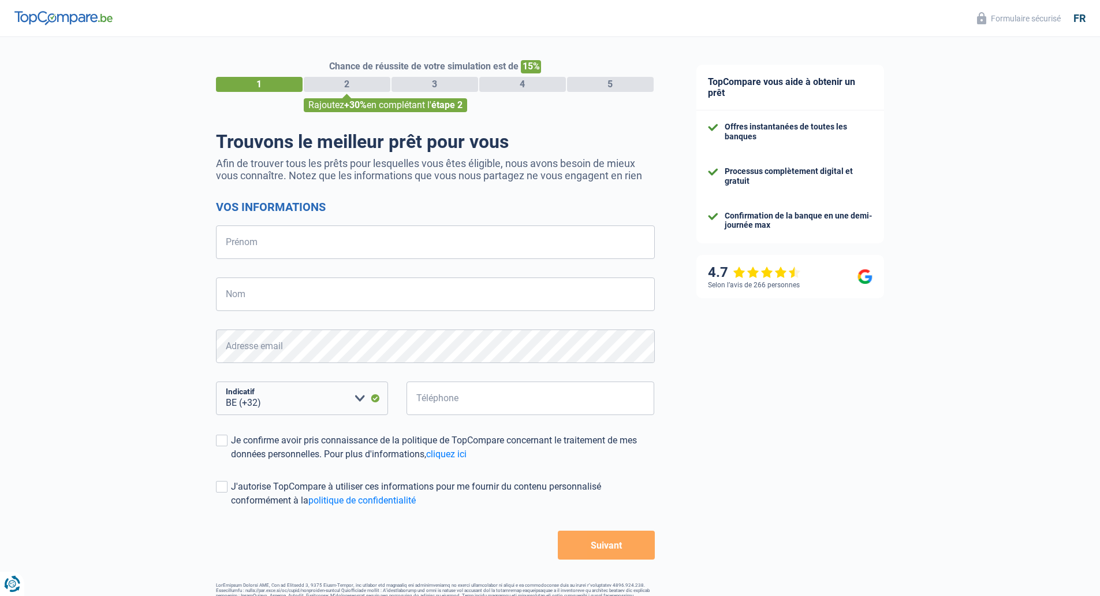
select select "32"
